Goal: Transaction & Acquisition: Purchase product/service

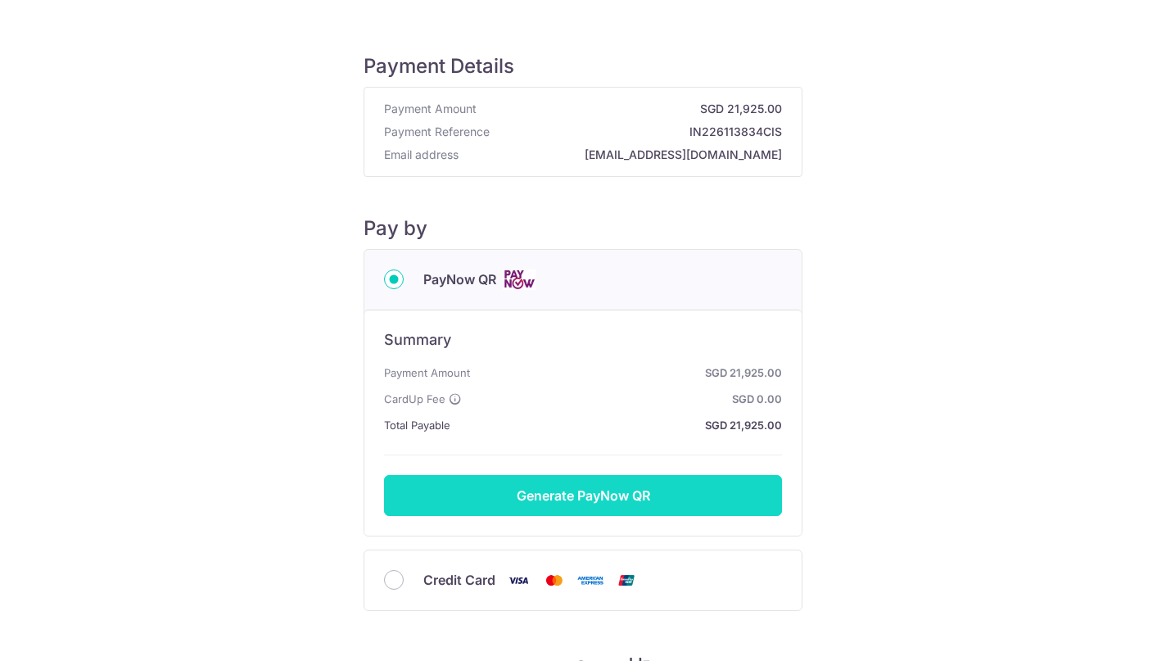
click at [575, 491] on button "Generate PayNow QR" at bounding box center [583, 495] width 398 height 41
click at [594, 500] on button "Generate PayNow QR" at bounding box center [583, 495] width 398 height 41
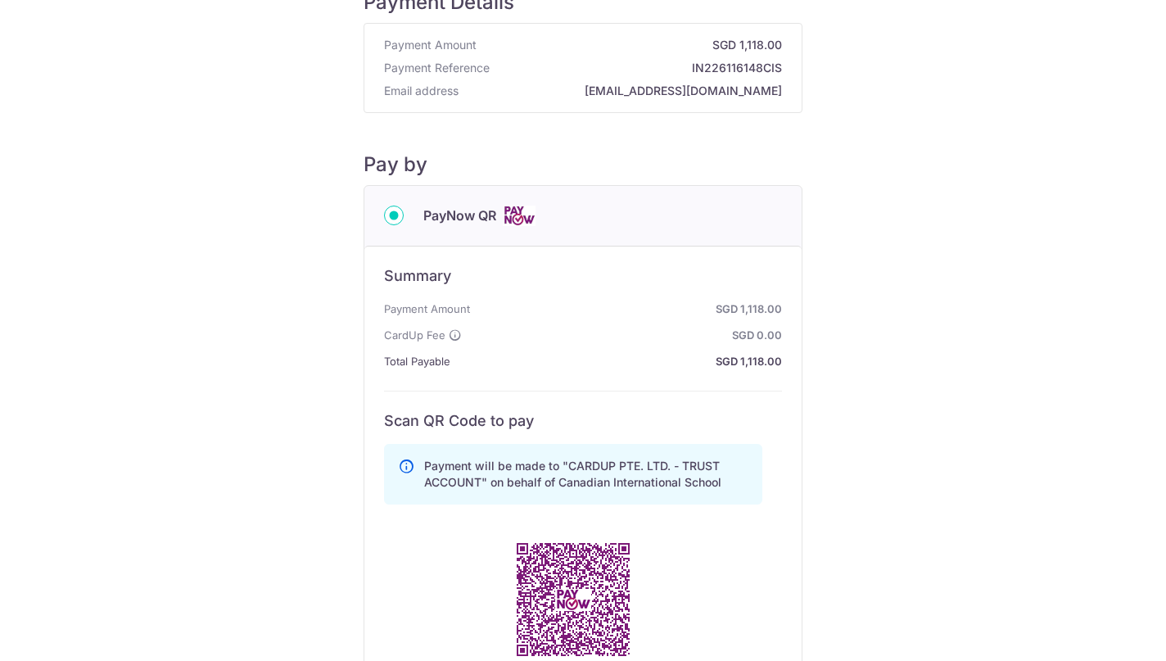
scroll to position [350, 0]
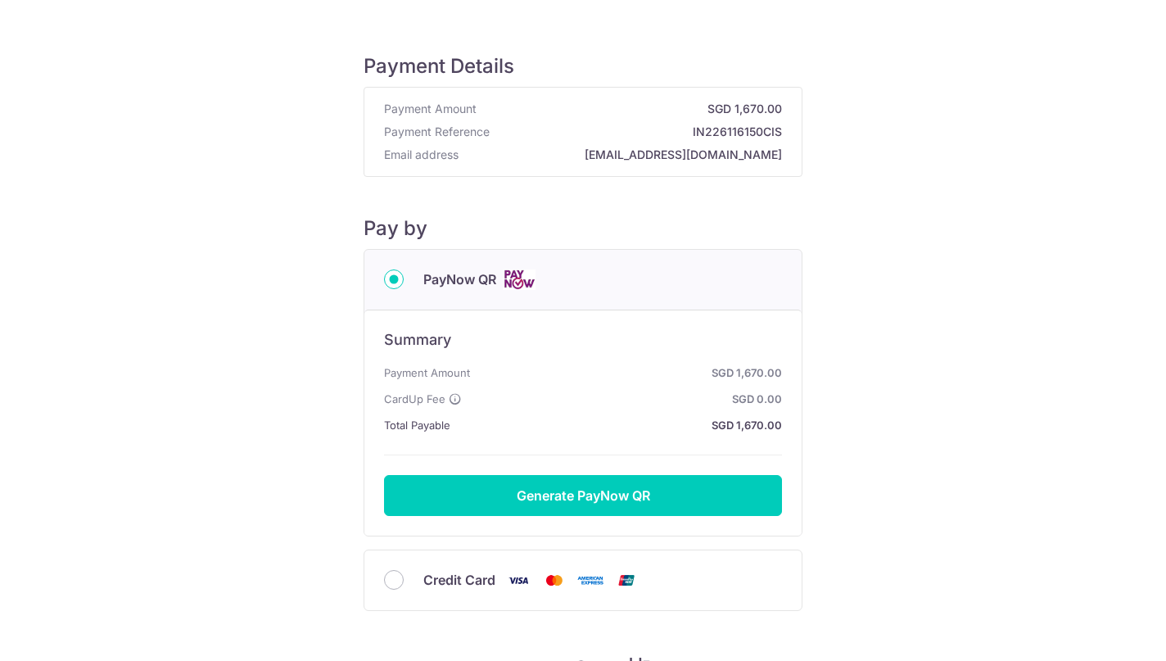
click at [634, 526] on div "Summary Payment Amount SGD 1,670.00 CardUp Fee SGD 0.00 Total Payable SGD 1,670…" at bounding box center [582, 422] width 437 height 226
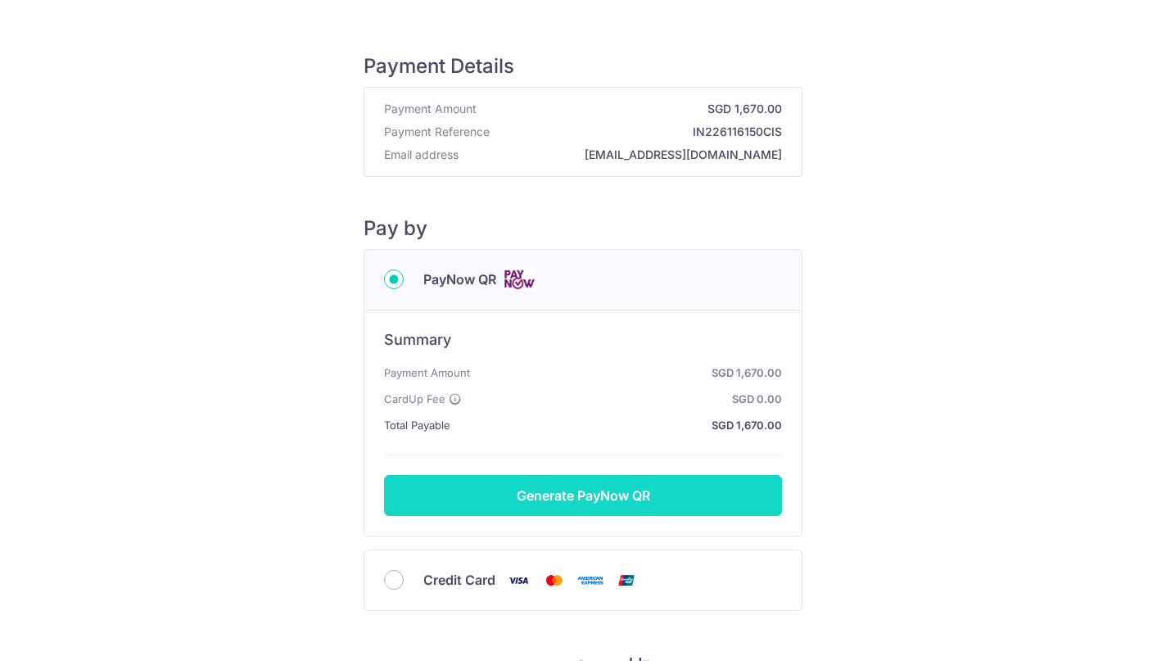
click at [642, 485] on button "Generate PayNow QR" at bounding box center [583, 495] width 398 height 41
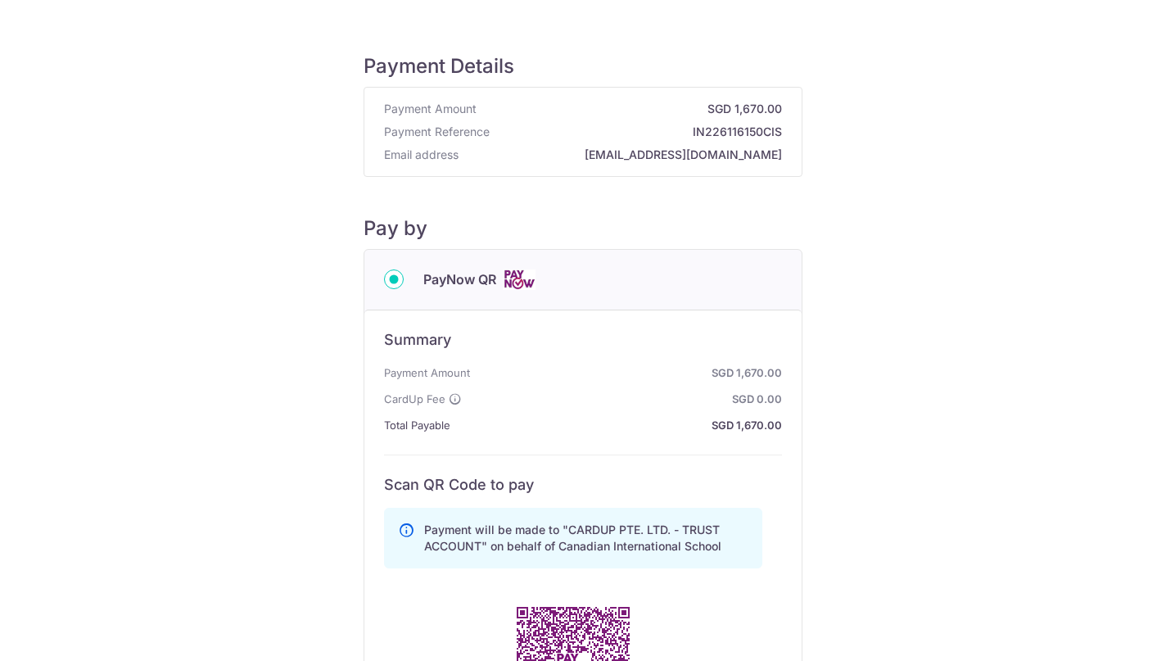
click at [642, 482] on h6 "Scan QR Code to pay" at bounding box center [583, 485] width 398 height 20
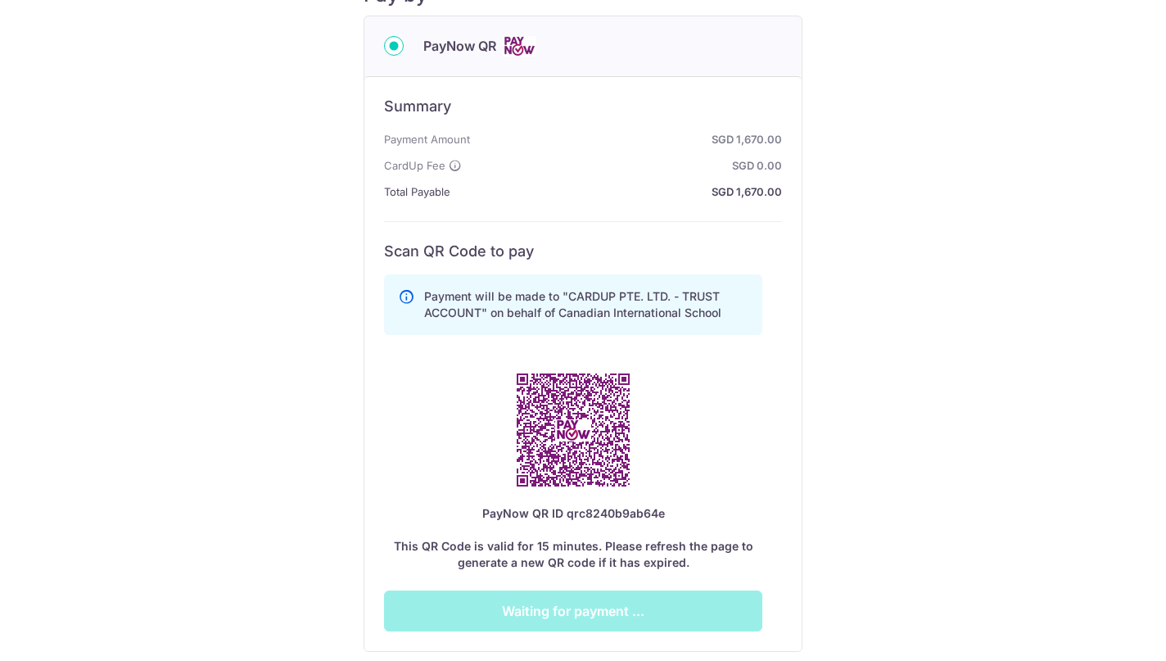
scroll to position [233, 0]
